Goal: Information Seeking & Learning: Find specific fact

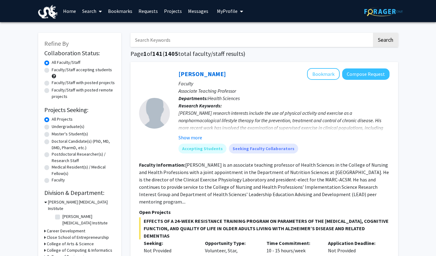
click at [203, 39] on input "Search Keywords" at bounding box center [250, 40] width 241 height 14
type input "VIP"
click at [382, 39] on button "Search" at bounding box center [385, 40] width 25 height 14
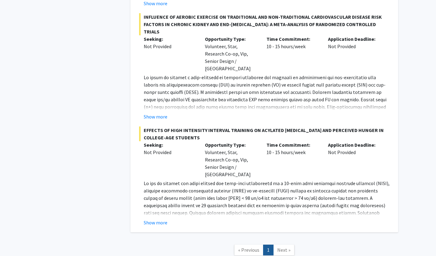
scroll to position [1047, 0]
click at [277, 245] on link "Next »" at bounding box center [283, 250] width 21 height 11
click at [281, 245] on link "Next »" at bounding box center [283, 250] width 21 height 11
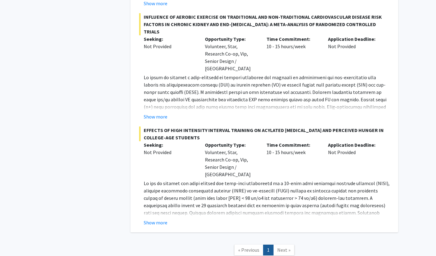
drag, startPoint x: 281, startPoint y: 210, endPoint x: 270, endPoint y: 195, distance: 18.2
click at [270, 239] on nav "« Previous 1 Next »" at bounding box center [263, 251] width 267 height 25
click at [278, 247] on span "Next »" at bounding box center [283, 250] width 13 height 6
